Goal: Task Accomplishment & Management: Manage account settings

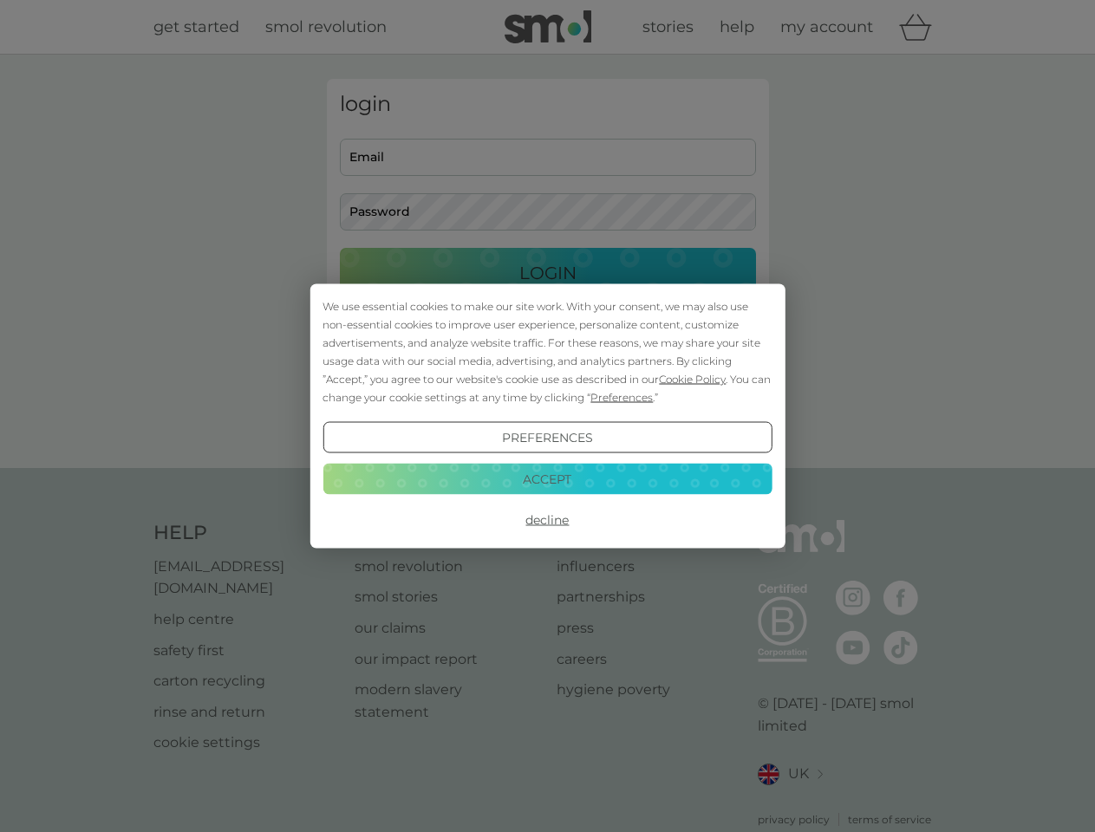
click at [693, 379] on span "Cookie Policy" at bounding box center [692, 379] width 67 height 13
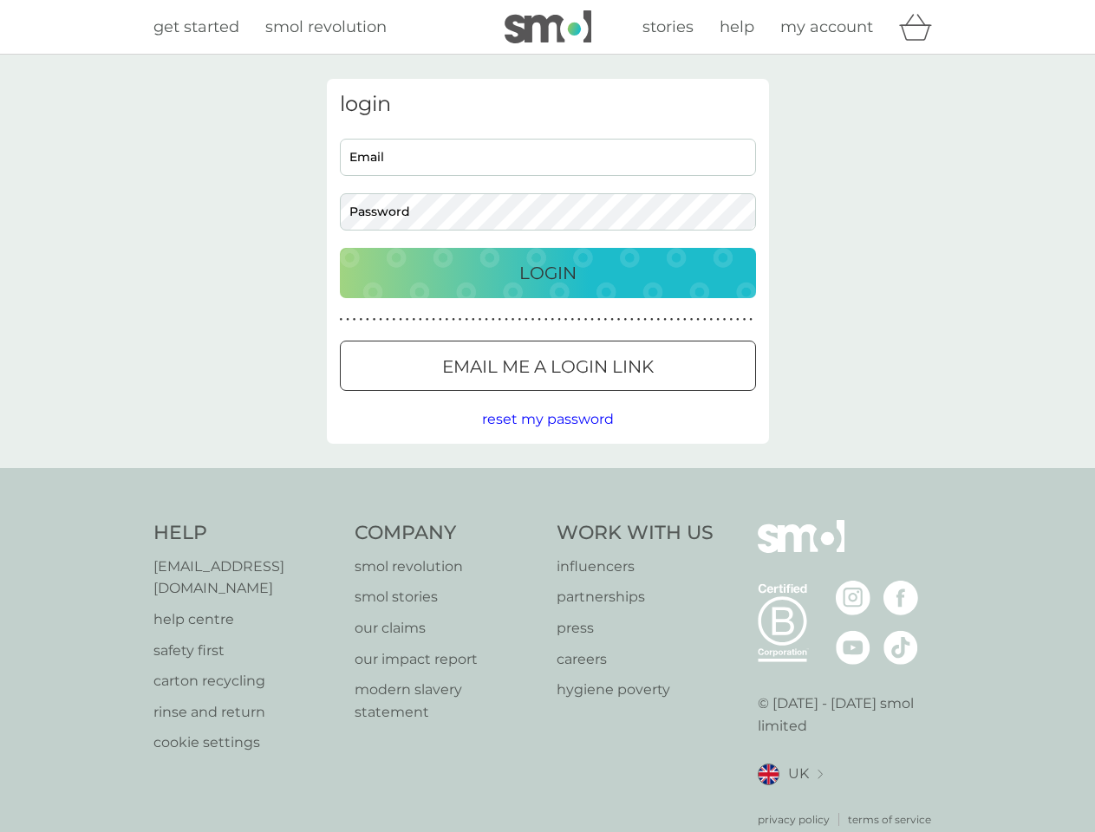
click at [620, 397] on div "login Email Password Login ● ● ● ● ● ● ● ● ● ● ● ● ● ● ● ● ● ● ● ● ● ● ● ● ● ● …" at bounding box center [548, 261] width 442 height 365
click at [547, 438] on div "login Email Password Login ● ● ● ● ● ● ● ● ● ● ● ● ● ● ● ● ● ● ● ● ● ● ● ● ● ● …" at bounding box center [548, 261] width 442 height 365
click at [547, 520] on div "Help [EMAIL_ADDRESS][DOMAIN_NAME] help centre safety first carton recycling rin…" at bounding box center [547, 674] width 789 height 308
click at [547, 479] on div "Help [EMAIL_ADDRESS][DOMAIN_NAME] help centre safety first carton recycling rin…" at bounding box center [547, 674] width 1095 height 412
